Goal: Task Accomplishment & Management: Manage account settings

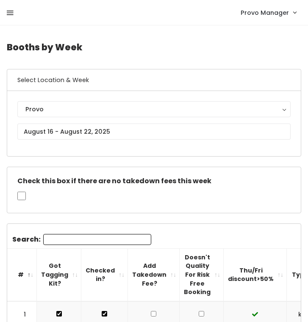
click at [13, 11] on icon at bounding box center [10, 13] width 7 height 8
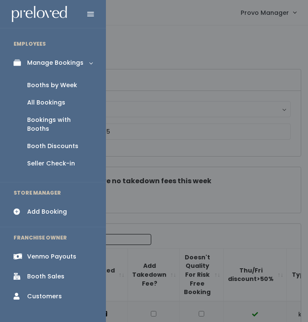
click at [45, 142] on div "Booth Discounts" at bounding box center [52, 146] width 51 height 9
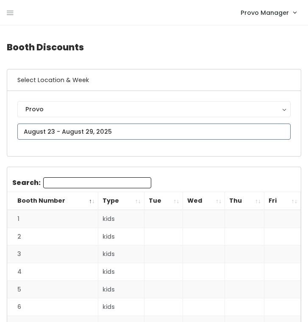
click at [69, 134] on input "text" at bounding box center [153, 132] width 273 height 16
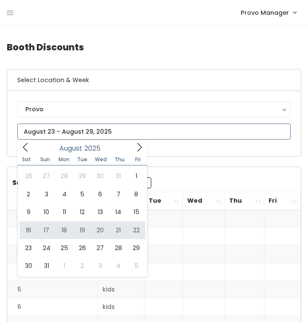
type input "[DATE] to [DATE]"
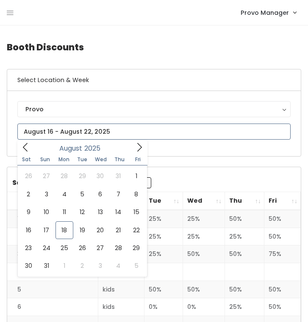
click at [112, 129] on input "text" at bounding box center [153, 132] width 273 height 16
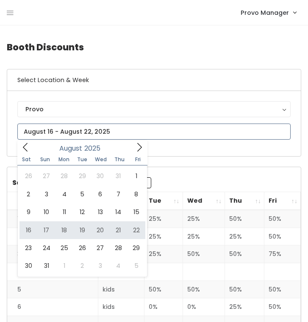
type input "[DATE] to [DATE]"
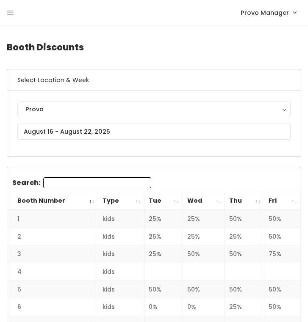
click at [177, 201] on th "Tue" at bounding box center [163, 201] width 38 height 18
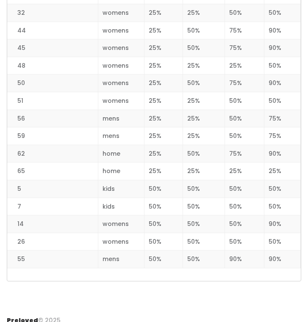
scroll to position [1093, 0]
